Goal: Find contact information: Find contact information

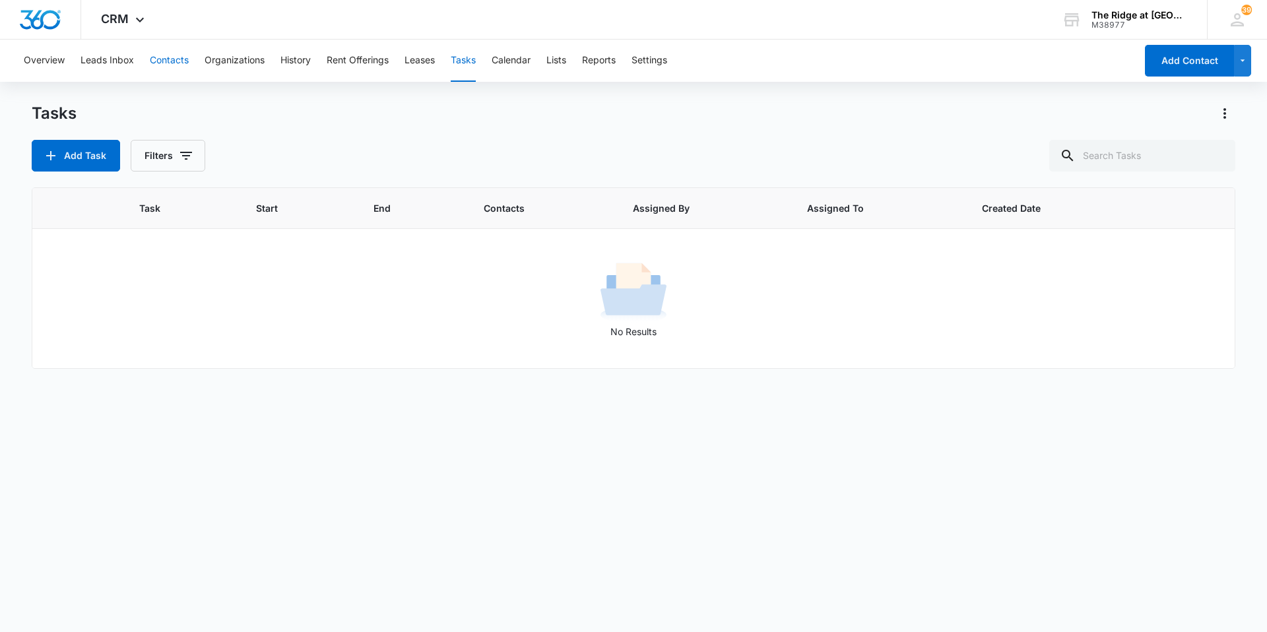
click at [172, 67] on button "Contacts" at bounding box center [169, 61] width 39 height 42
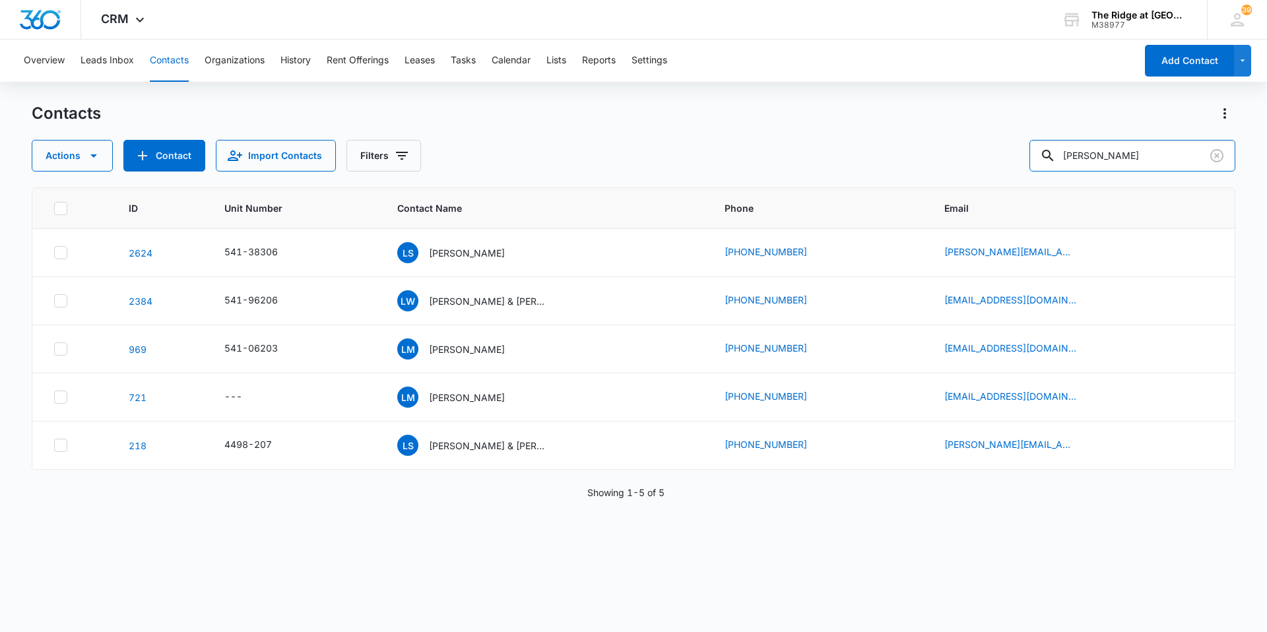
drag, startPoint x: 1137, startPoint y: 162, endPoint x: 1007, endPoint y: 163, distance: 129.4
click at [1007, 163] on div "Actions Contact Import Contacts Filters [PERSON_NAME]" at bounding box center [634, 156] width 1204 height 32
type input "[PERSON_NAME]"
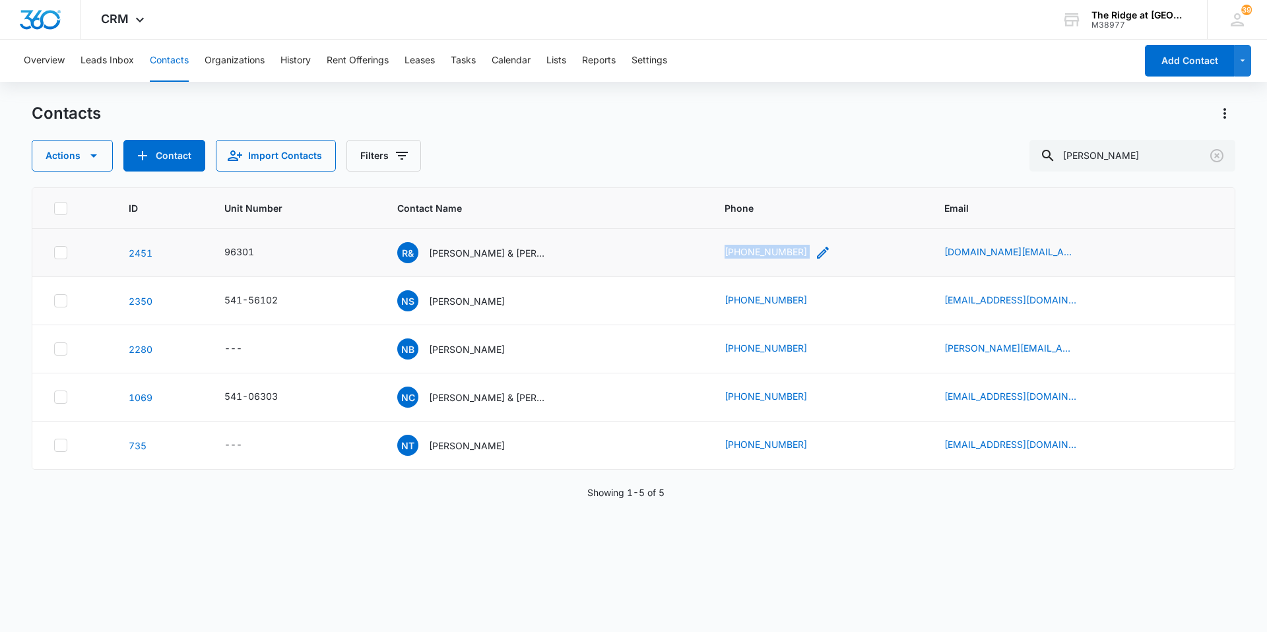
drag, startPoint x: 733, startPoint y: 257, endPoint x: 827, endPoint y: 256, distance: 93.7
click at [827, 256] on td "[PHONE_NUMBER]" at bounding box center [818, 253] width 219 height 48
copy div "[PHONE_NUMBER]"
click at [339, 579] on div "ID Unit Number Contact Name Phone Email [PHONE_NUMBER] R& [PERSON_NAME] & [PERS…" at bounding box center [634, 401] width 1204 height 428
drag, startPoint x: 1117, startPoint y: 154, endPoint x: 1035, endPoint y: 172, distance: 83.8
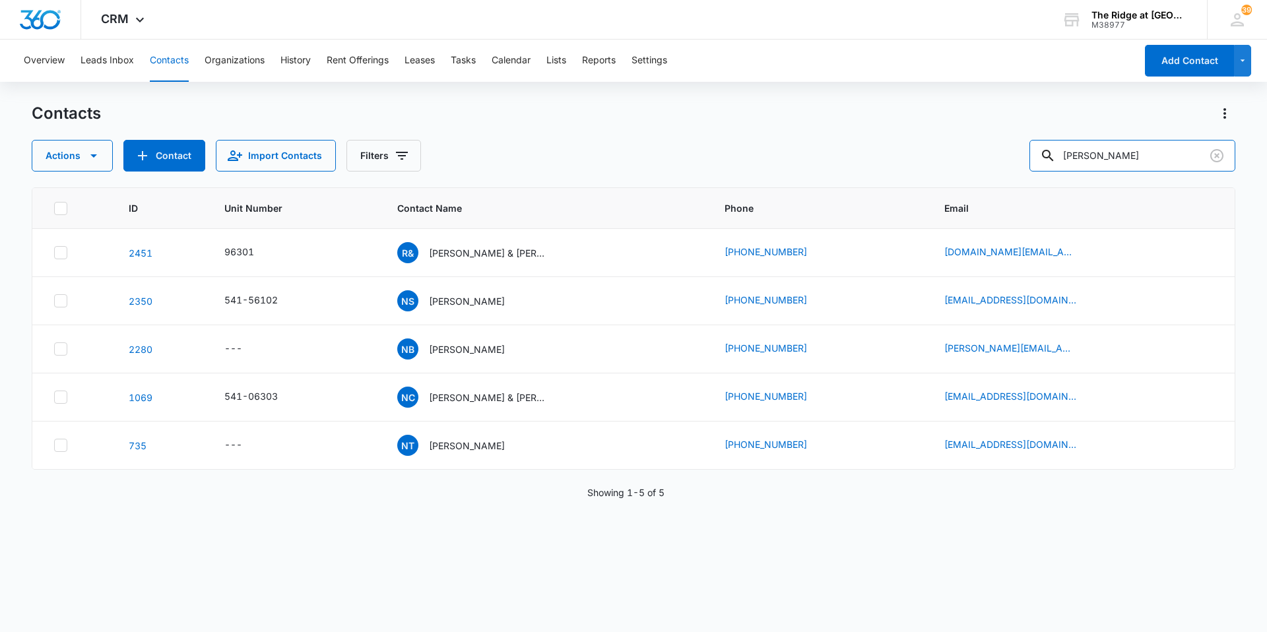
click at [1035, 172] on div "Contacts Actions Contact Import Contacts Filters [PERSON_NAME] ID Unit Number C…" at bounding box center [634, 367] width 1204 height 528
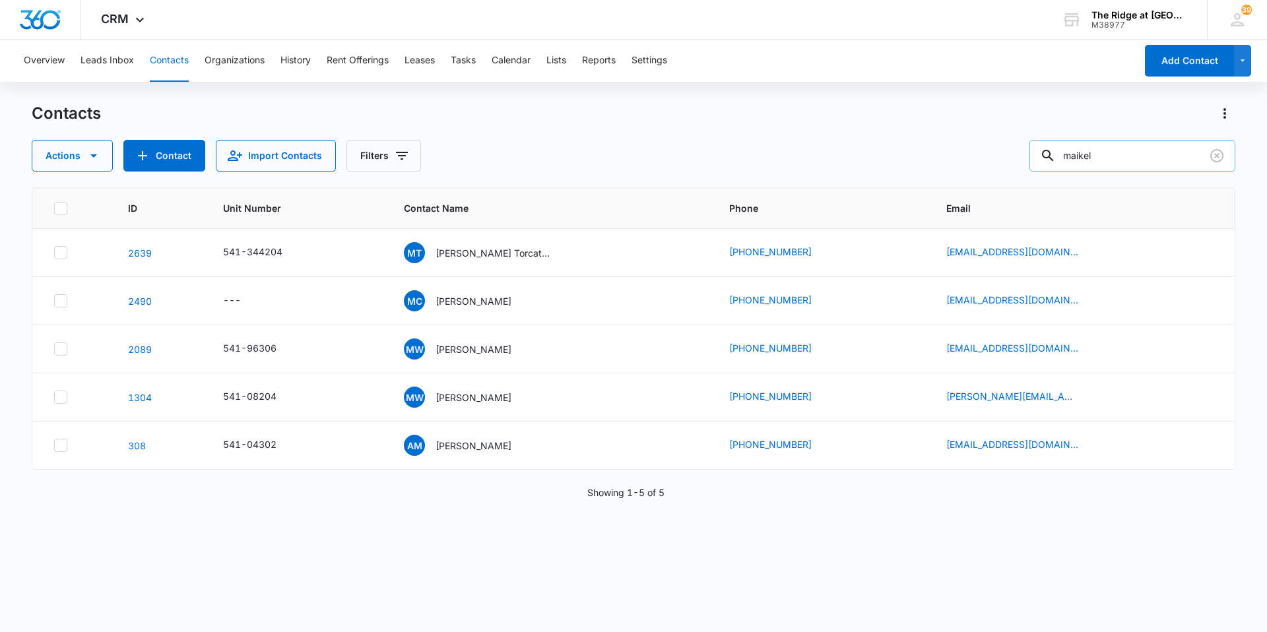
type input "maikel"
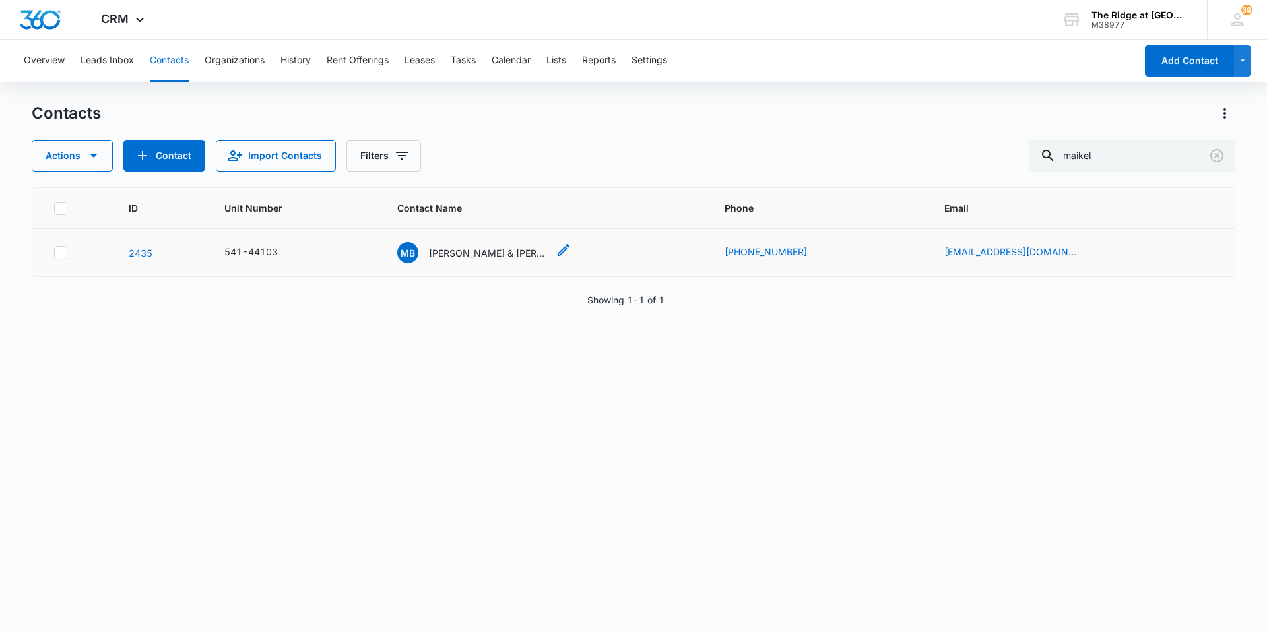
click at [520, 253] on p "[PERSON_NAME] & [PERSON_NAME]" at bounding box center [488, 253] width 119 height 14
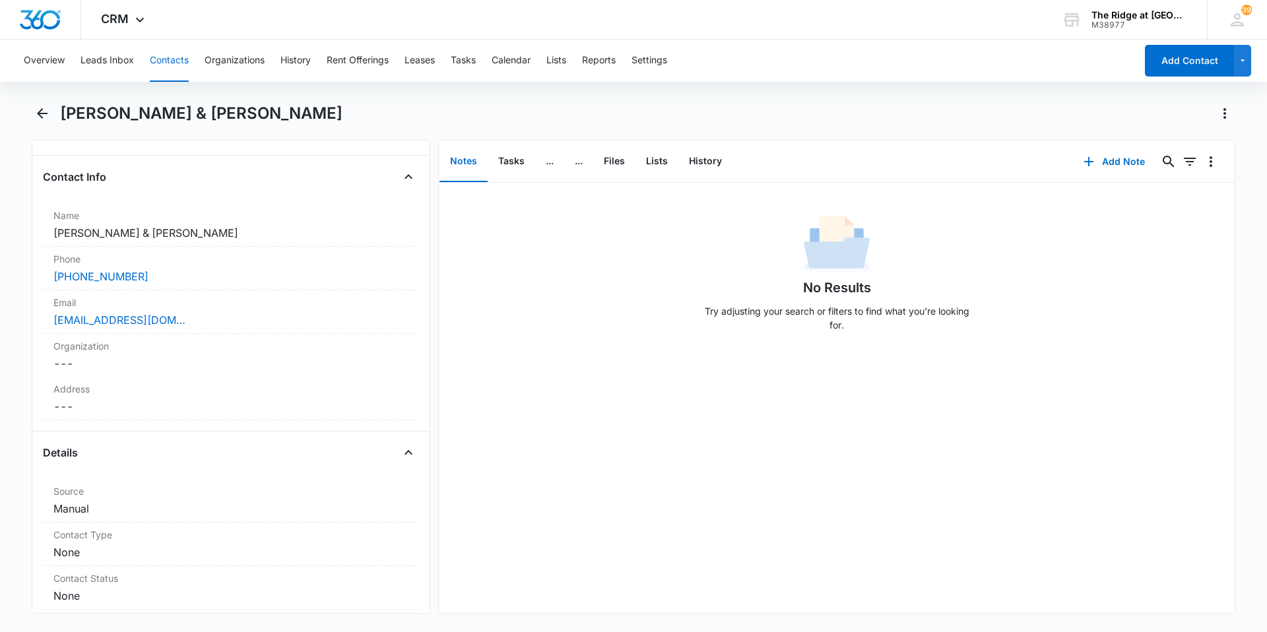
scroll to position [198, 0]
drag, startPoint x: 149, startPoint y: 275, endPoint x: 40, endPoint y: 279, distance: 108.3
click at [40, 279] on div "Remove MB [PERSON_NAME] & [PERSON_NAME] Contact Info Name Cancel Save Changes […" at bounding box center [231, 377] width 399 height 474
copy link "[PHONE_NUMBER]"
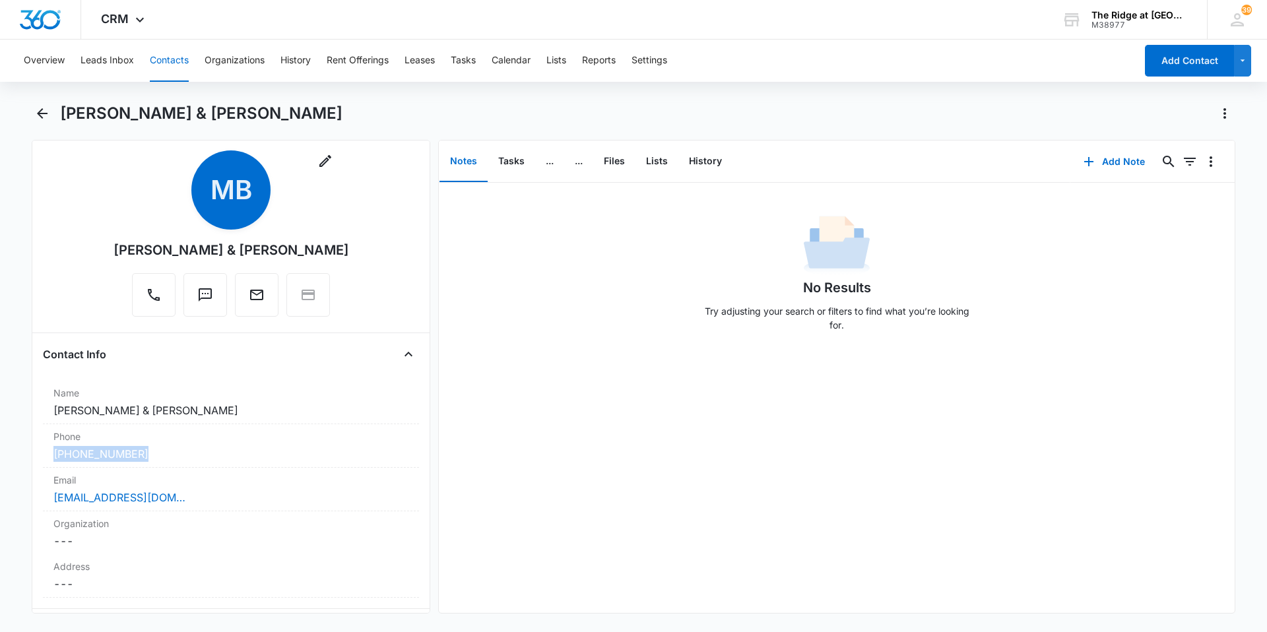
scroll to position [0, 0]
